Goal: Task Accomplishment & Management: Complete application form

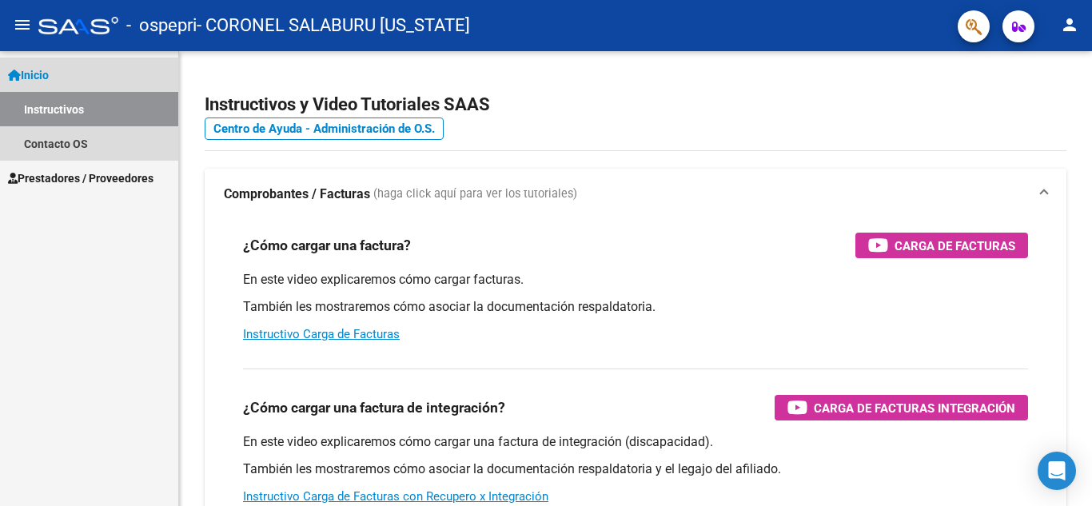
click at [49, 74] on span "Inicio" at bounding box center [28, 75] width 41 height 18
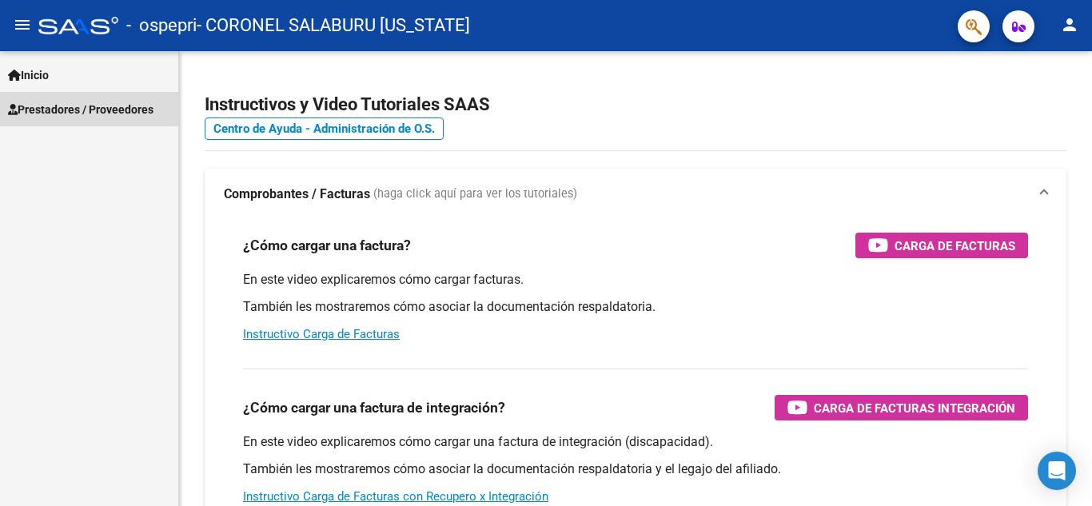
click at [58, 106] on span "Prestadores / Proveedores" at bounding box center [80, 110] width 145 height 18
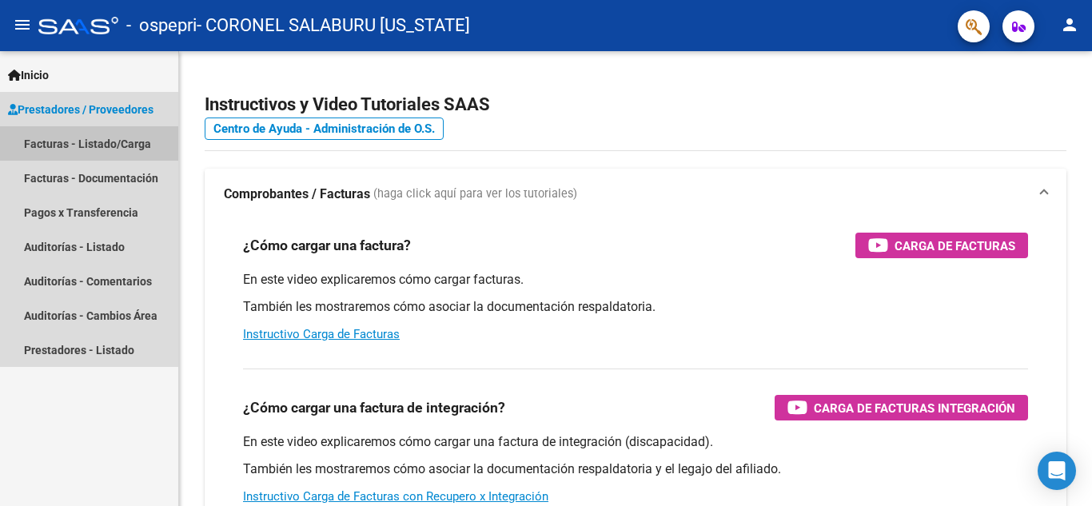
click at [64, 144] on link "Facturas - Listado/Carga" at bounding box center [89, 143] width 178 height 34
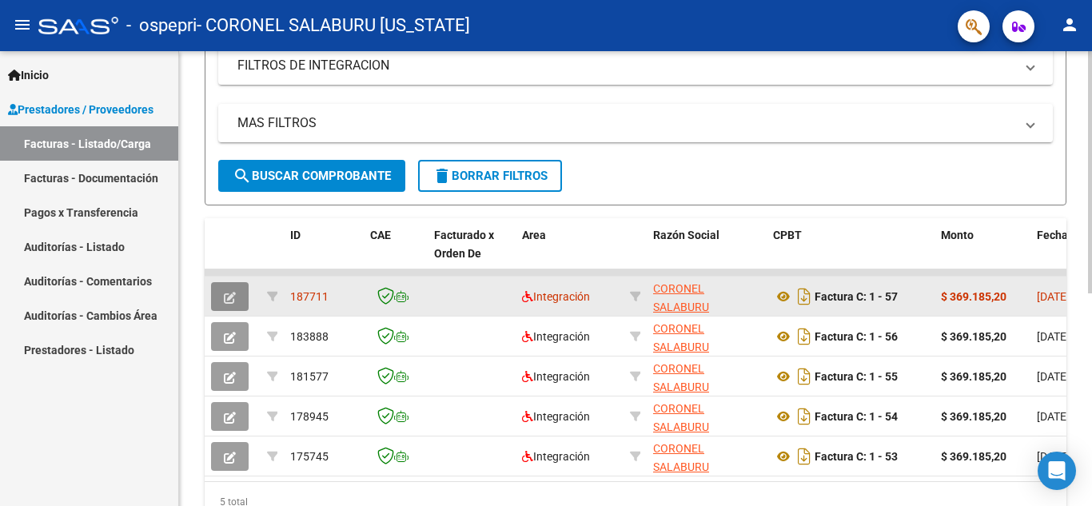
click at [230, 295] on icon "button" at bounding box center [230, 298] width 12 height 12
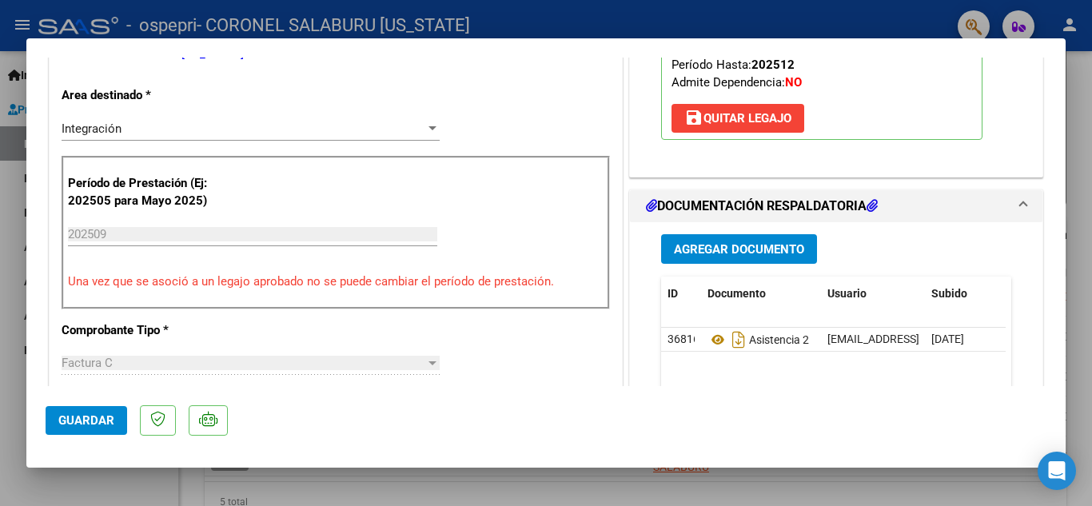
scroll to position [400, 0]
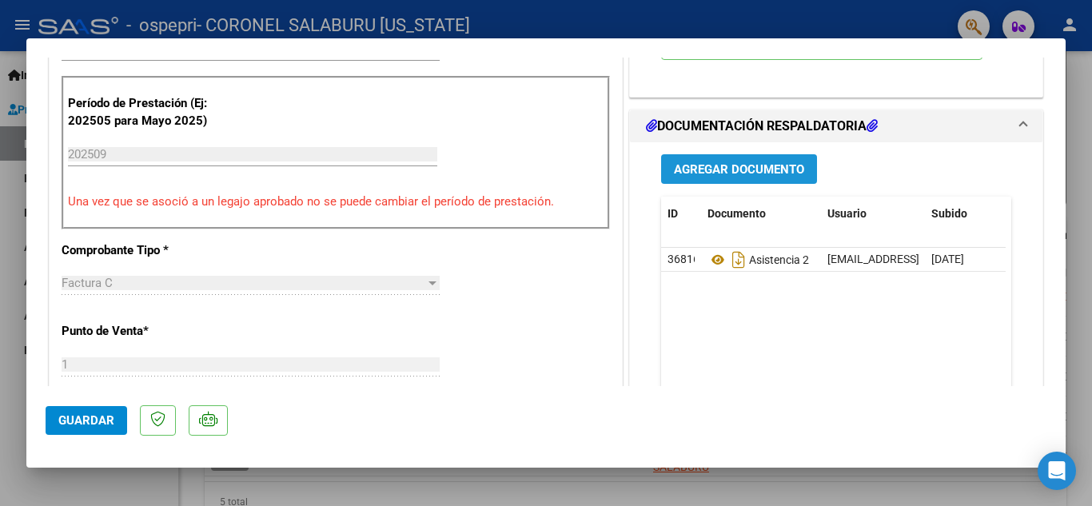
click at [751, 163] on span "Agregar Documento" at bounding box center [739, 169] width 130 height 14
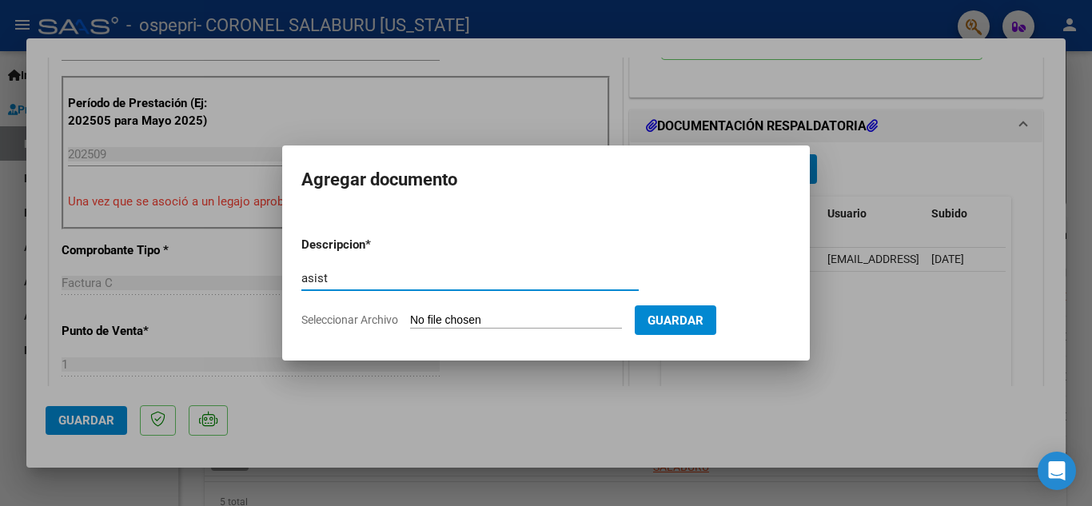
type input "asist"
click at [618, 320] on input "Seleccionar Archivo" at bounding box center [516, 320] width 212 height 15
type input "C:\fakepath\asistencia septiembre.pdf"
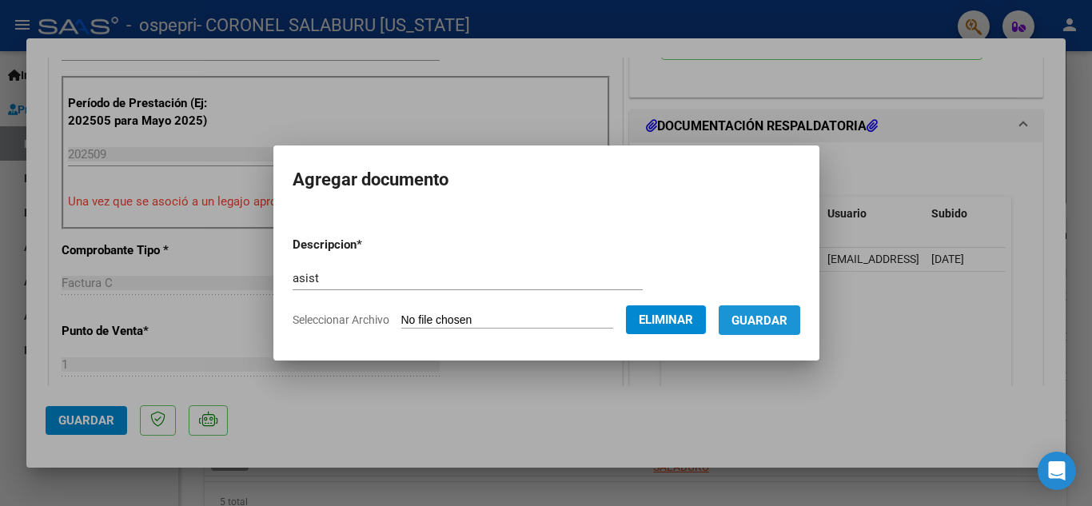
click at [776, 324] on span "Guardar" at bounding box center [759, 320] width 56 height 14
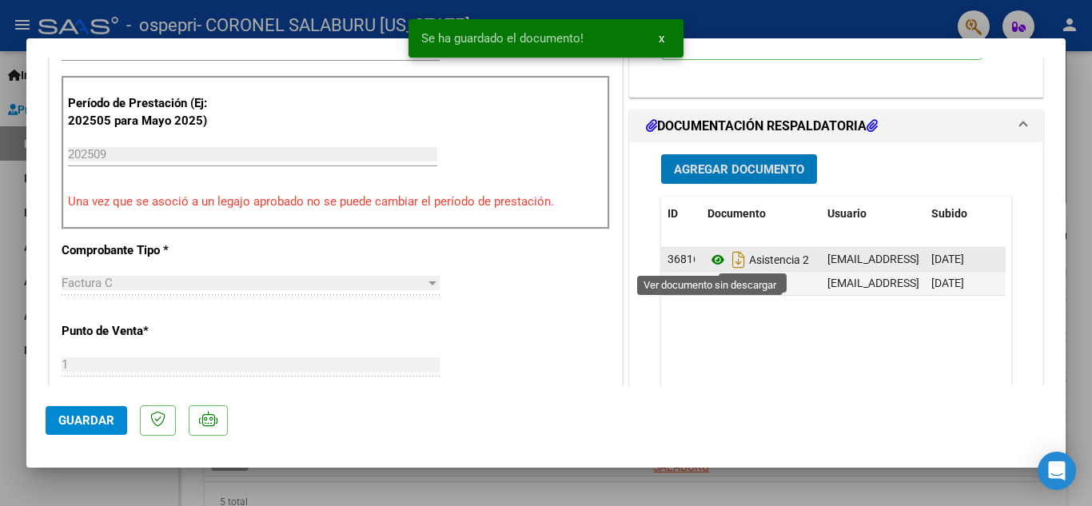
click at [710, 260] on icon at bounding box center [717, 259] width 21 height 19
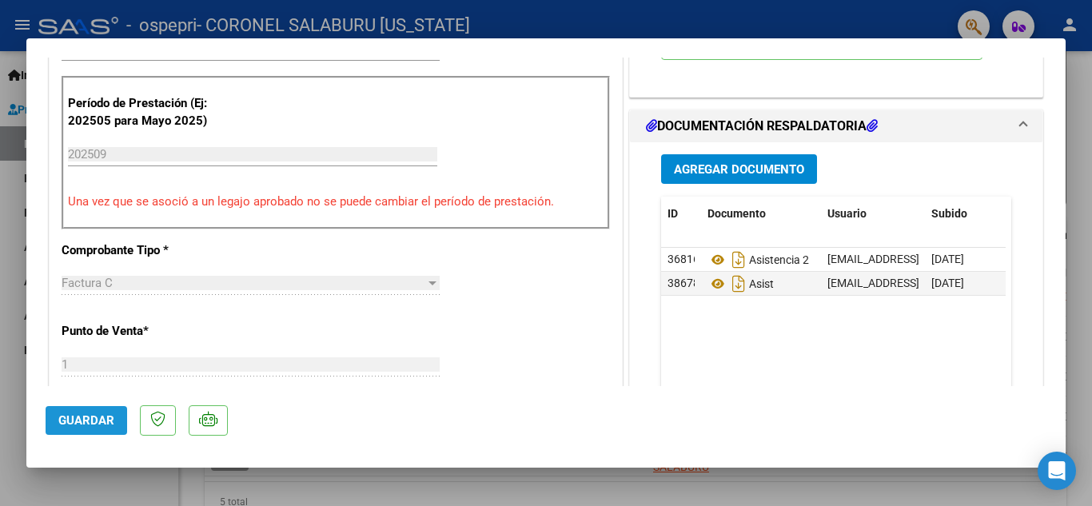
click at [95, 420] on span "Guardar" at bounding box center [86, 420] width 56 height 14
click at [786, 15] on div at bounding box center [546, 253] width 1092 height 506
type input "$ 0,00"
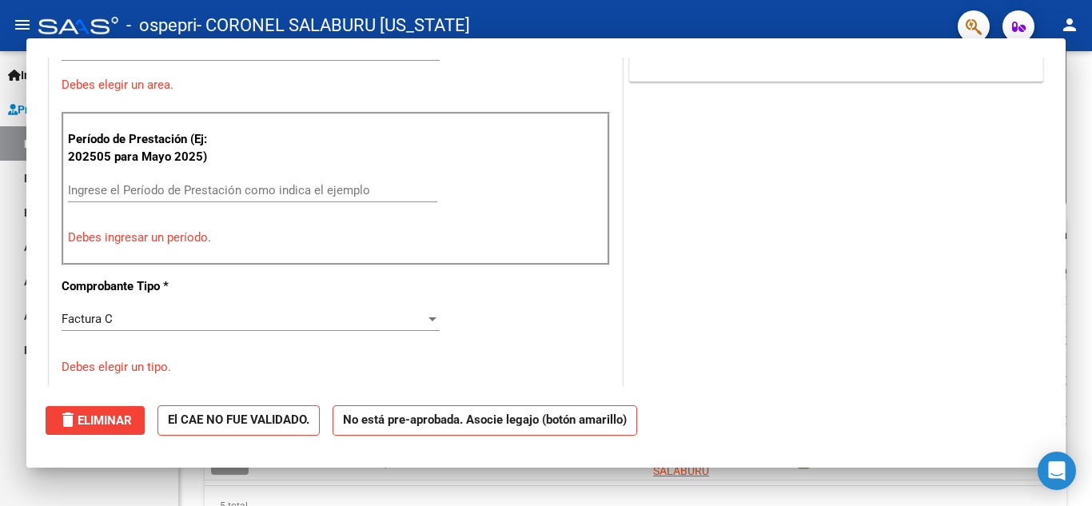
scroll to position [320, 0]
